Goal: Task Accomplishment & Management: Use online tool/utility

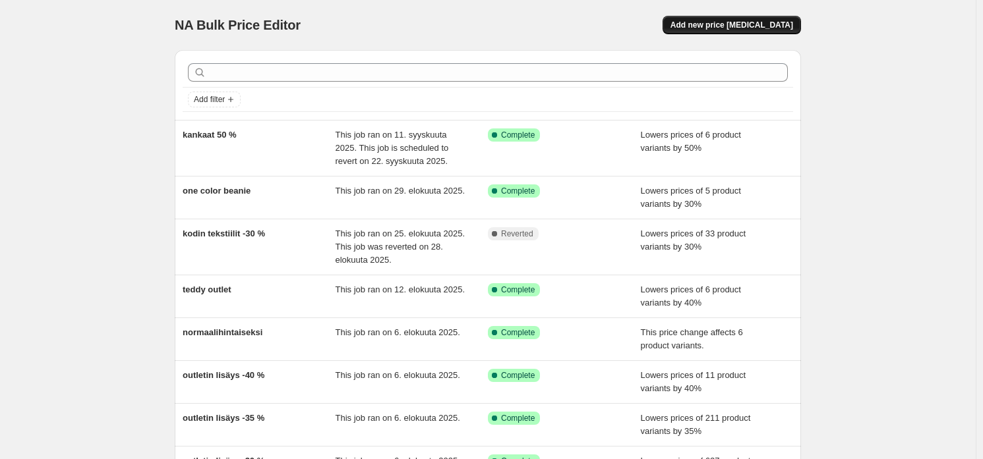
click at [715, 30] on span "Add new price [MEDICAL_DATA]" at bounding box center [731, 25] width 123 height 11
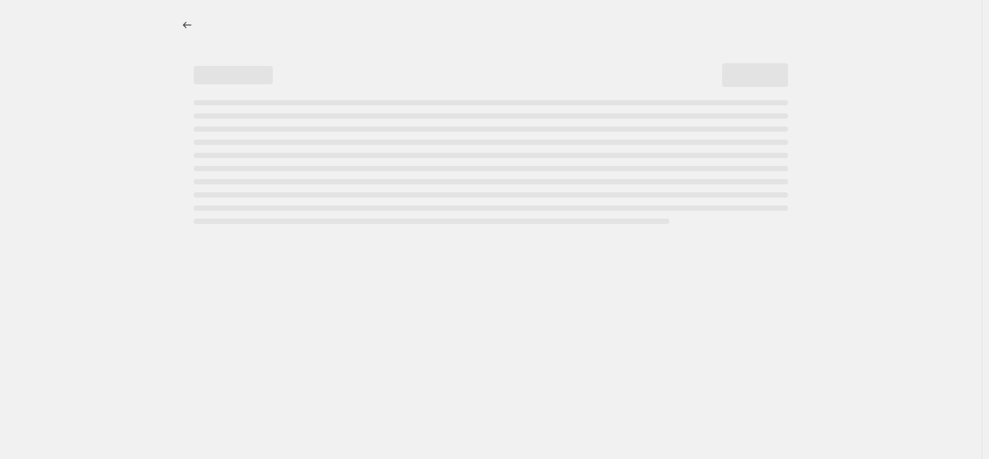
select select "percentage"
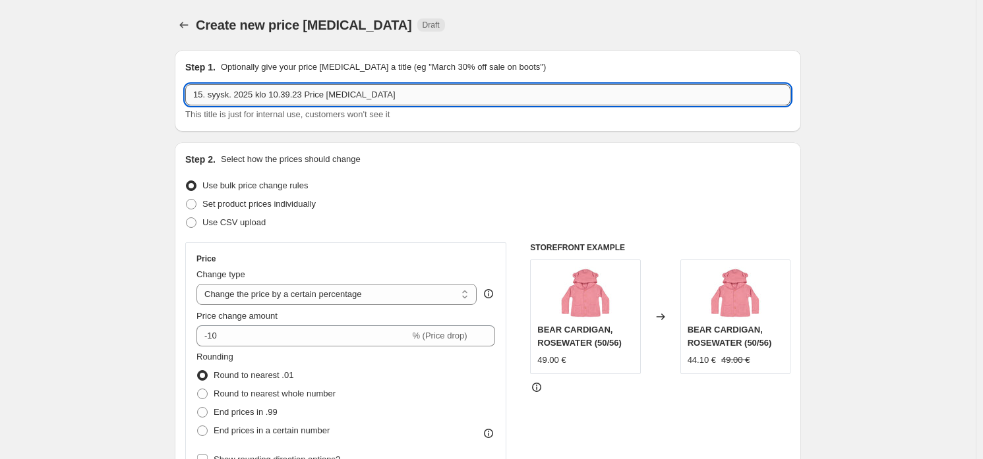
click at [382, 86] on input "15. syysk. 2025 klo 10.39.23 Price [MEDICAL_DATA]" at bounding box center [487, 94] width 605 height 21
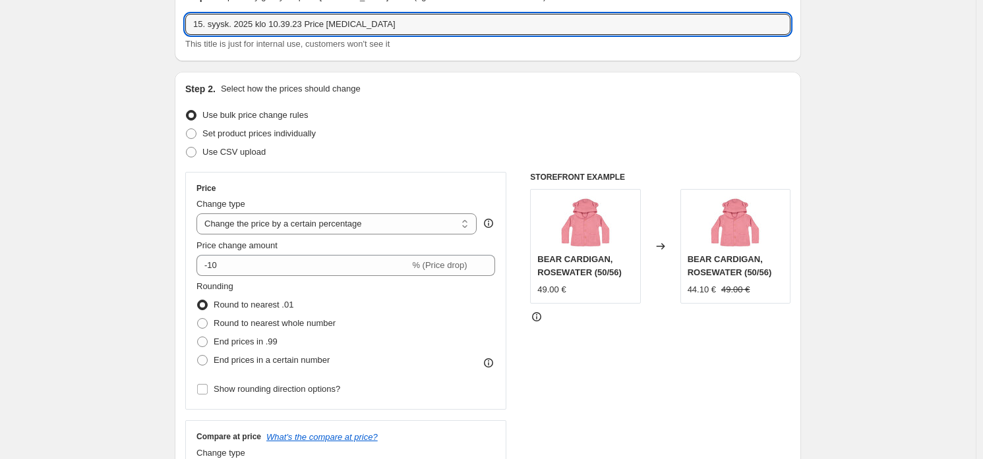
scroll to position [132, 0]
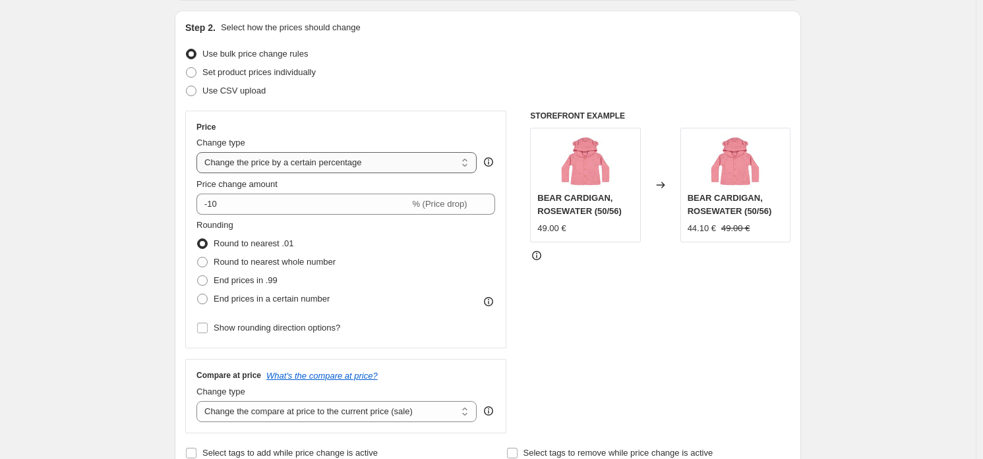
click at [316, 169] on select "Change the price to a certain amount Change the price by a certain amount Chang…" at bounding box center [336, 162] width 280 height 21
click at [387, 105] on div "Step 2. Select how the prices should change Use bulk price change rules Set pro…" at bounding box center [487, 242] width 605 height 442
click at [301, 265] on span "Round to nearest whole number" at bounding box center [275, 262] width 122 height 10
click at [198, 258] on input "Round to nearest whole number" at bounding box center [197, 257] width 1 height 1
radio input "true"
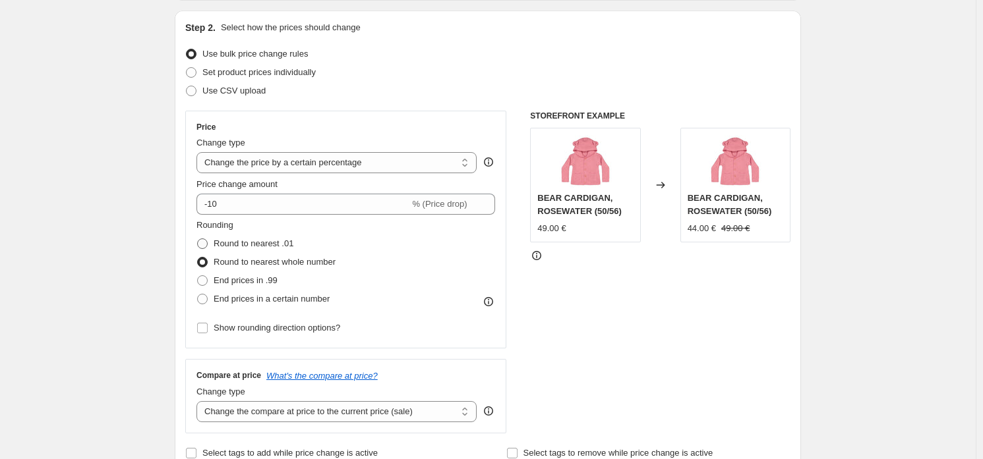
click at [277, 245] on span "Round to nearest .01" at bounding box center [254, 244] width 80 height 10
click at [198, 239] on input "Round to nearest .01" at bounding box center [197, 239] width 1 height 1
radio input "true"
click at [679, 368] on div "STOREFRONT EXAMPLE BEAR CARDIGAN, ROSEWATER (50/56) 49.00 € Changed to BEAR CAR…" at bounding box center [660, 272] width 260 height 323
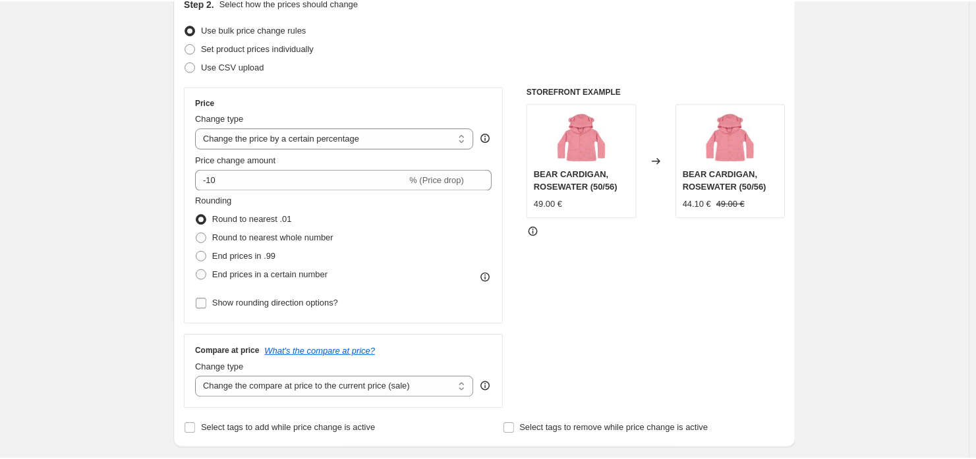
scroll to position [65, 0]
